Goal: Browse casually: Explore the website without a specific task or goal

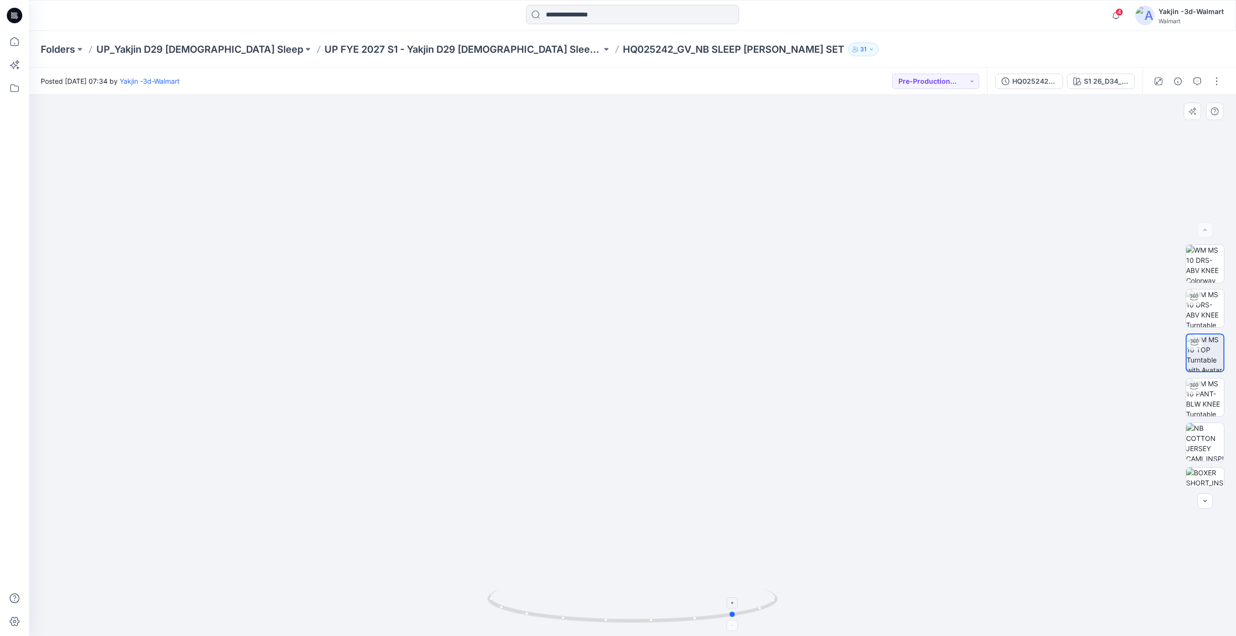
drag, startPoint x: 722, startPoint y: 552, endPoint x: 509, endPoint y: 603, distance: 218.6
click at [509, 603] on div at bounding box center [632, 365] width 1207 height 541
drag, startPoint x: 572, startPoint y: 608, endPoint x: 508, endPoint y: 610, distance: 63.4
click at [503, 610] on icon at bounding box center [633, 607] width 293 height 36
drag, startPoint x: 678, startPoint y: 607, endPoint x: 622, endPoint y: 602, distance: 56.3
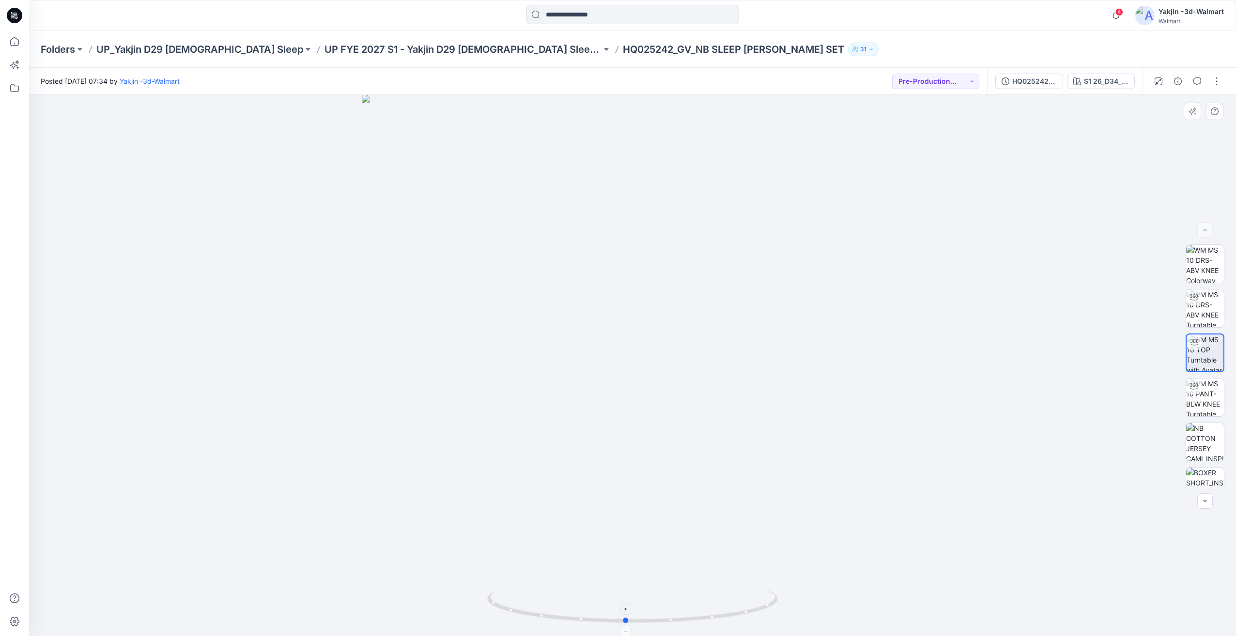
click at [612, 607] on icon at bounding box center [633, 607] width 293 height 36
drag, startPoint x: 547, startPoint y: 602, endPoint x: 614, endPoint y: 603, distance: 66.8
click at [614, 603] on icon at bounding box center [633, 607] width 293 height 36
drag, startPoint x: 648, startPoint y: 605, endPoint x: 473, endPoint y: 603, distance: 175.3
click at [473, 603] on div at bounding box center [632, 365] width 1207 height 541
